Goal: Find specific page/section: Find specific page/section

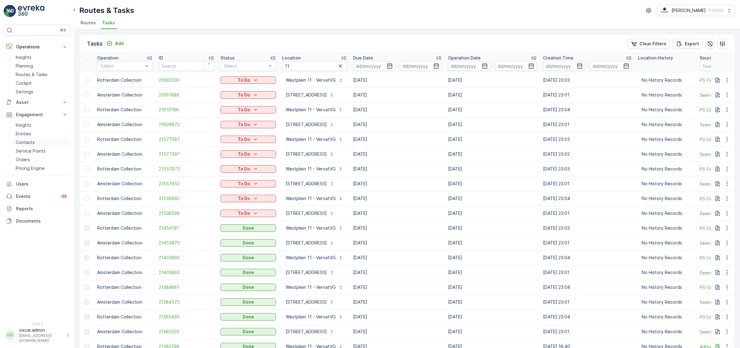
scroll to position [487, 0]
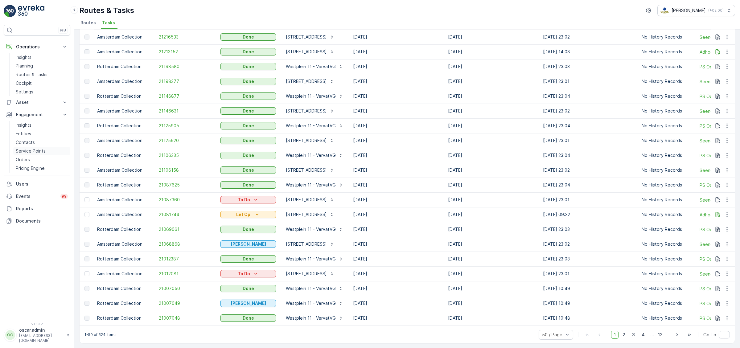
click at [28, 150] on p "Service Points" at bounding box center [31, 151] width 30 height 6
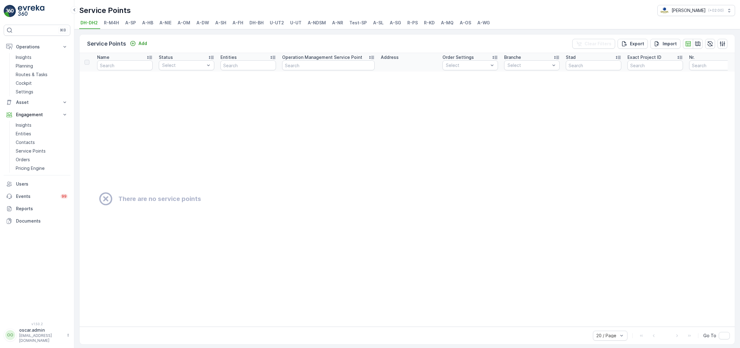
click at [110, 24] on span "R-M4H" at bounding box center [111, 23] width 15 height 6
click at [132, 24] on span "A-SP" at bounding box center [130, 23] width 11 height 6
click at [118, 67] on input "text" at bounding box center [125, 65] width 56 height 10
